Goal: Browse casually: Explore the website without a specific task or goal

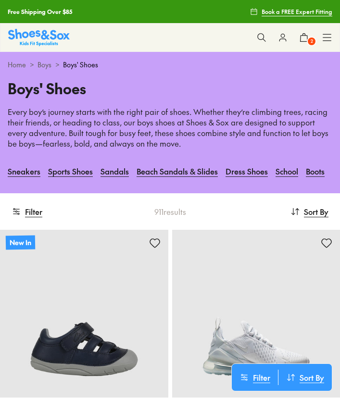
click at [22, 66] on link "Home" at bounding box center [17, 65] width 18 height 10
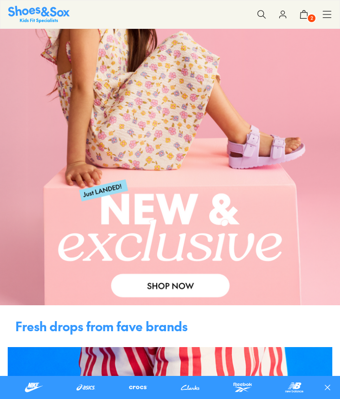
scroll to position [130, 0]
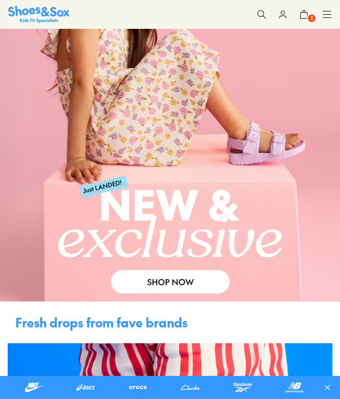
click at [160, 279] on link at bounding box center [170, 111] width 340 height 379
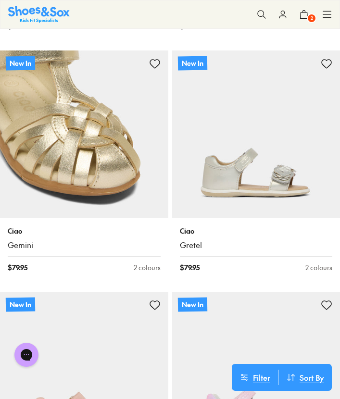
scroll to position [2316, 0]
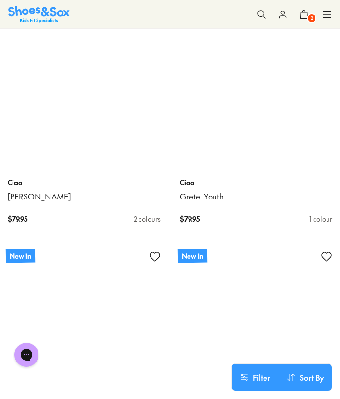
scroll to position [6530, 0]
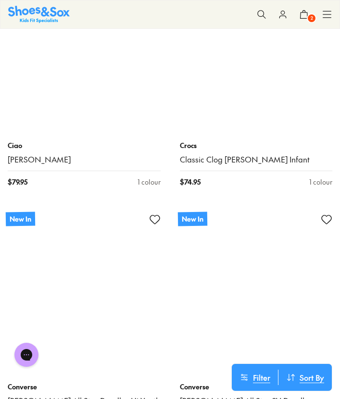
scroll to position [10846, 0]
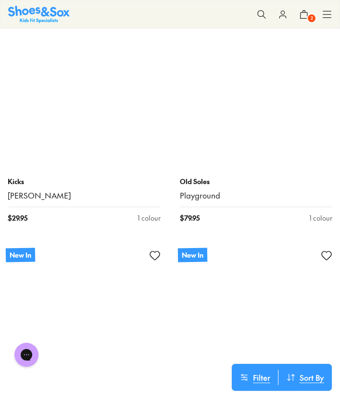
scroll to position [13954, 0]
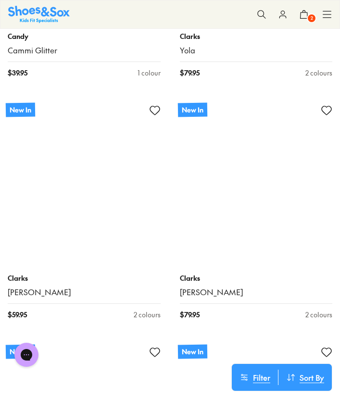
scroll to position [16276, 0]
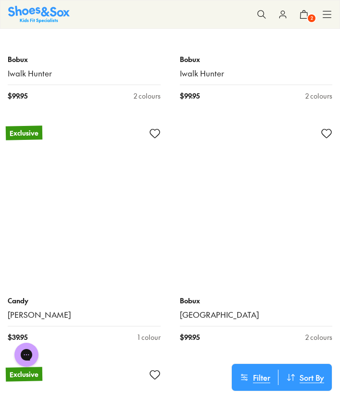
scroll to position [24816, 0]
